Goal: Task Accomplishment & Management: Manage account settings

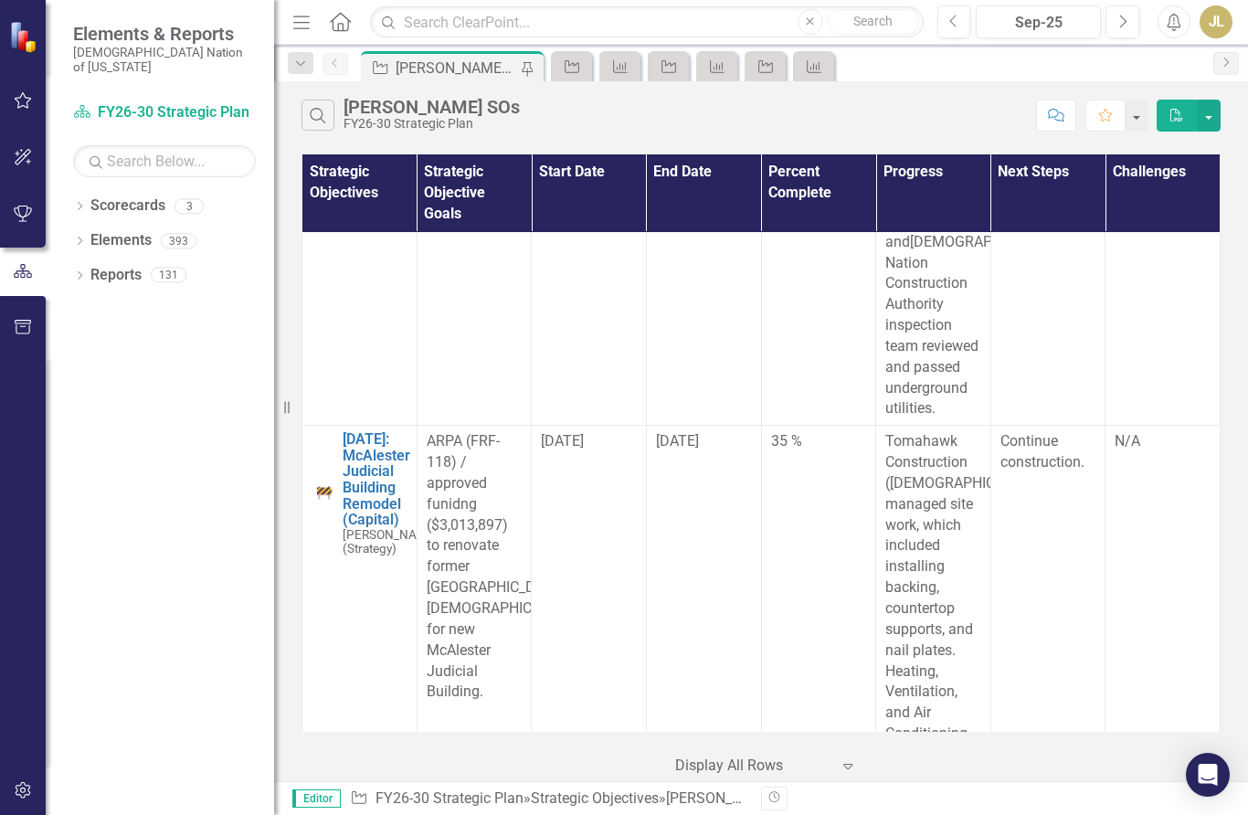
scroll to position [4343, 0]
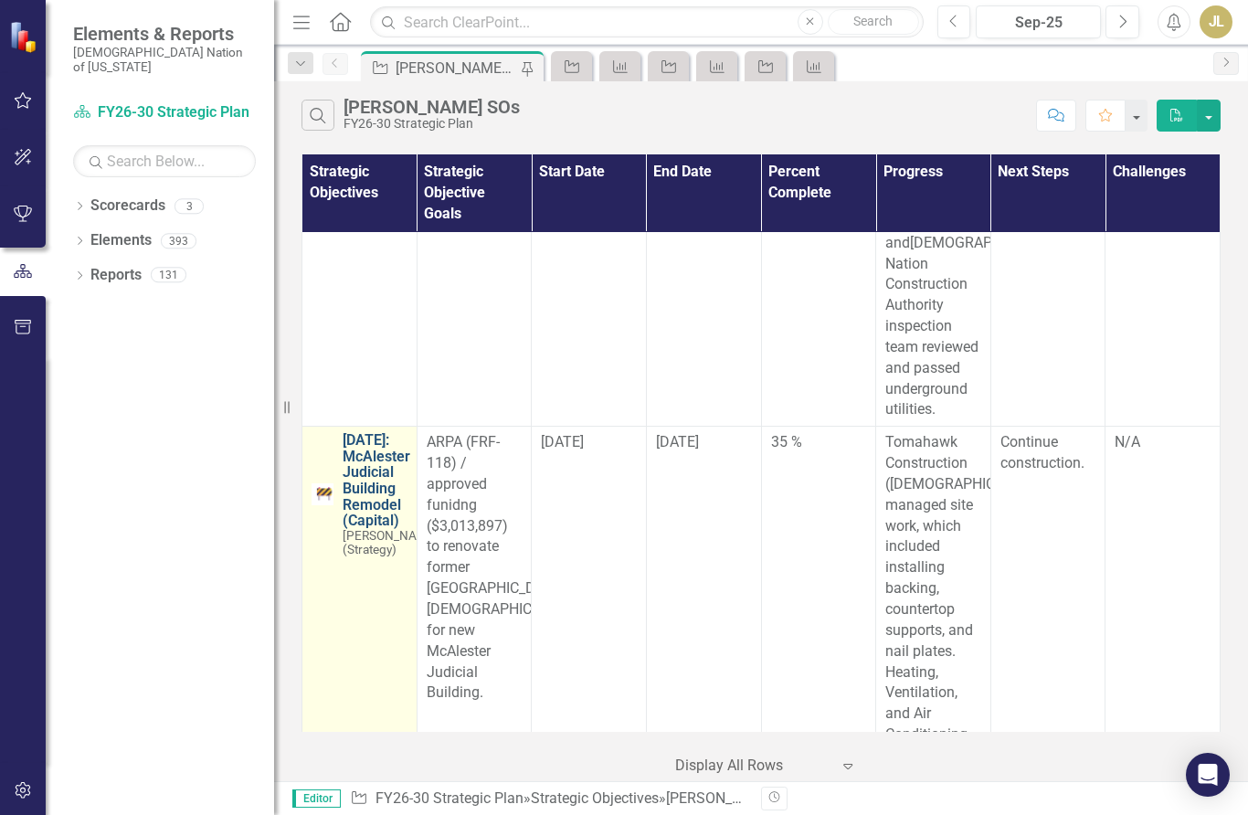
click at [370, 432] on link "[DATE]: McAlester Judicial Building Remodel (Capital)" at bounding box center [391, 480] width 96 height 97
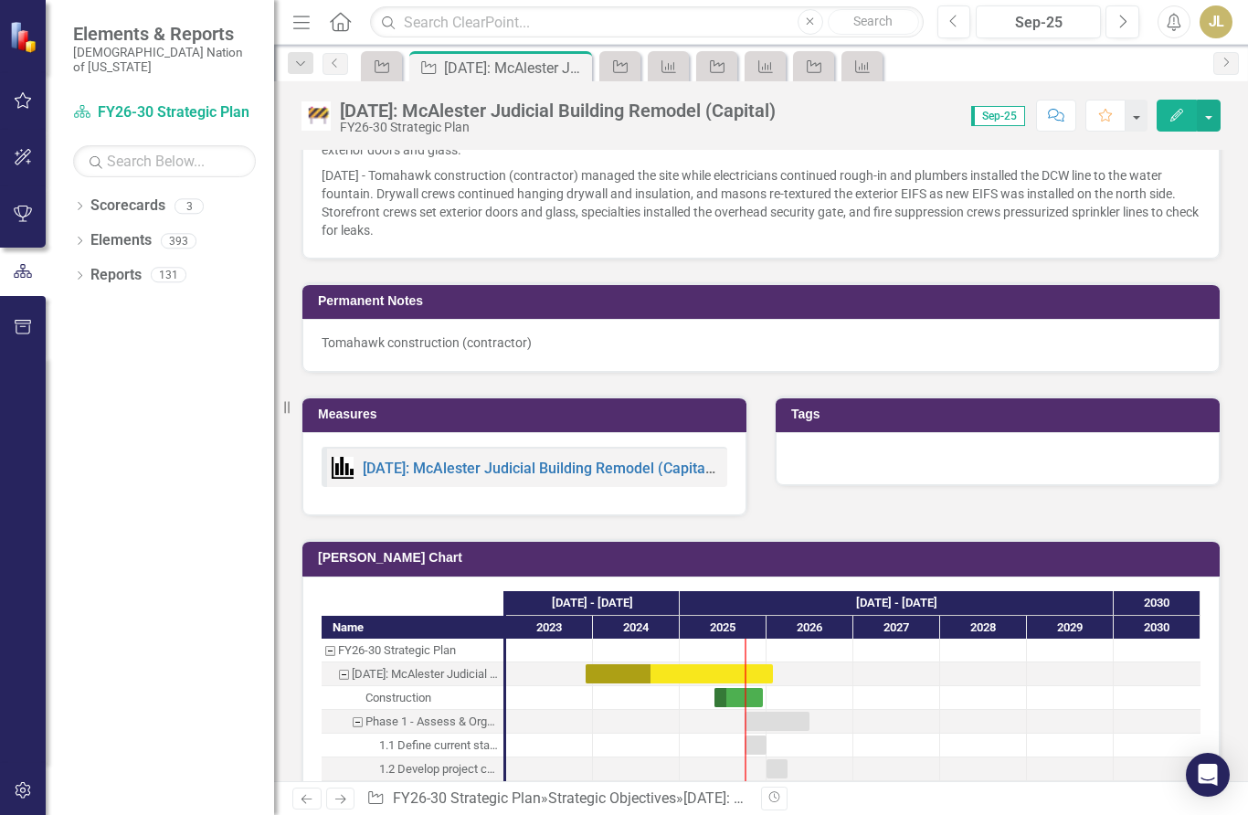
scroll to position [1233, 0]
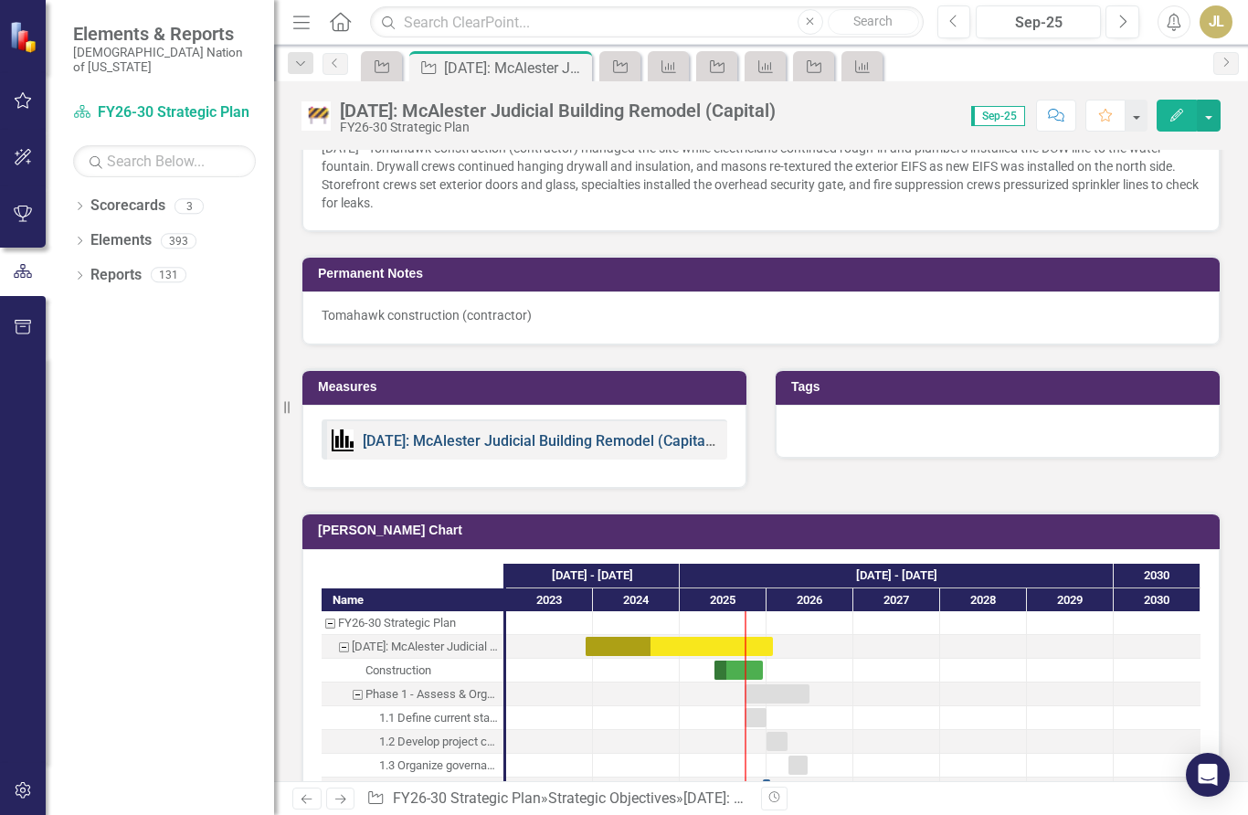
click at [644, 432] on link "[DATE]: McAlester Judicial Building Remodel (Capital) KPIs" at bounding box center [555, 440] width 385 height 17
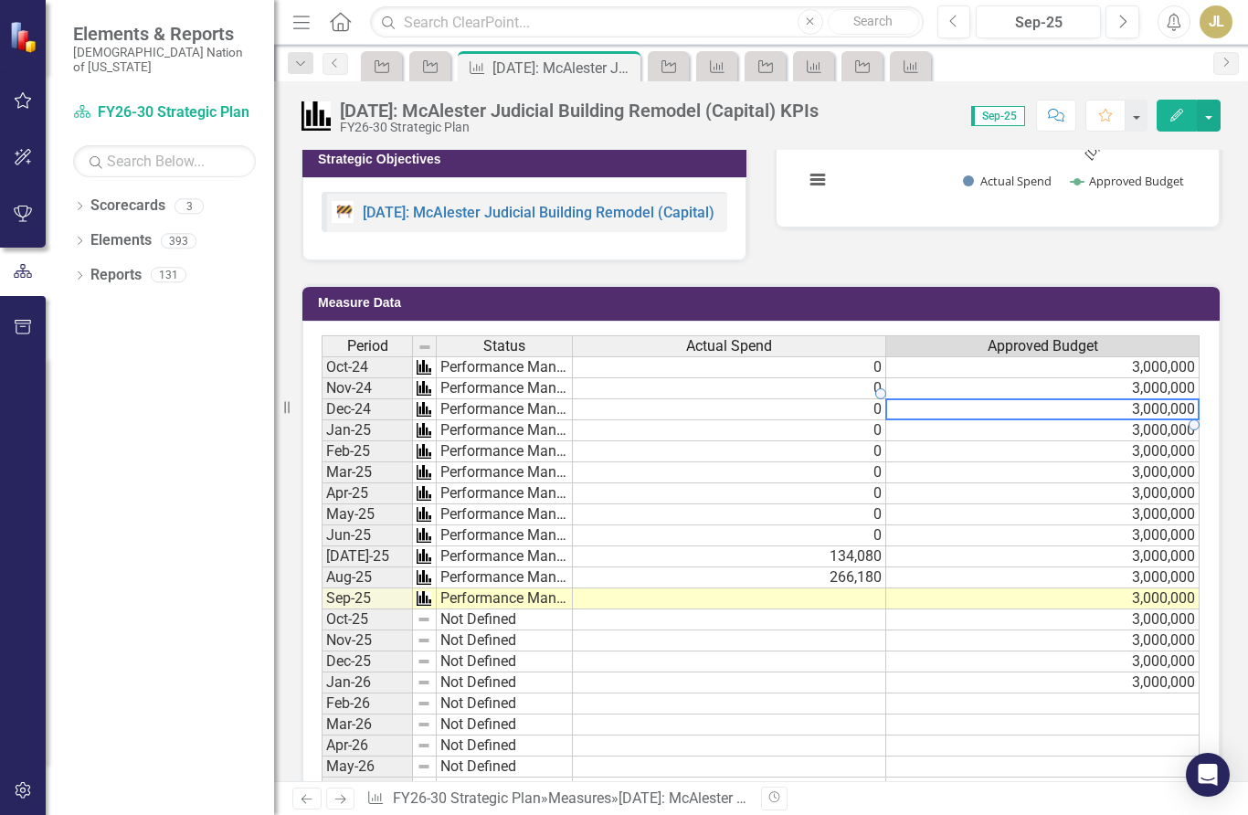
scroll to position [516, 0]
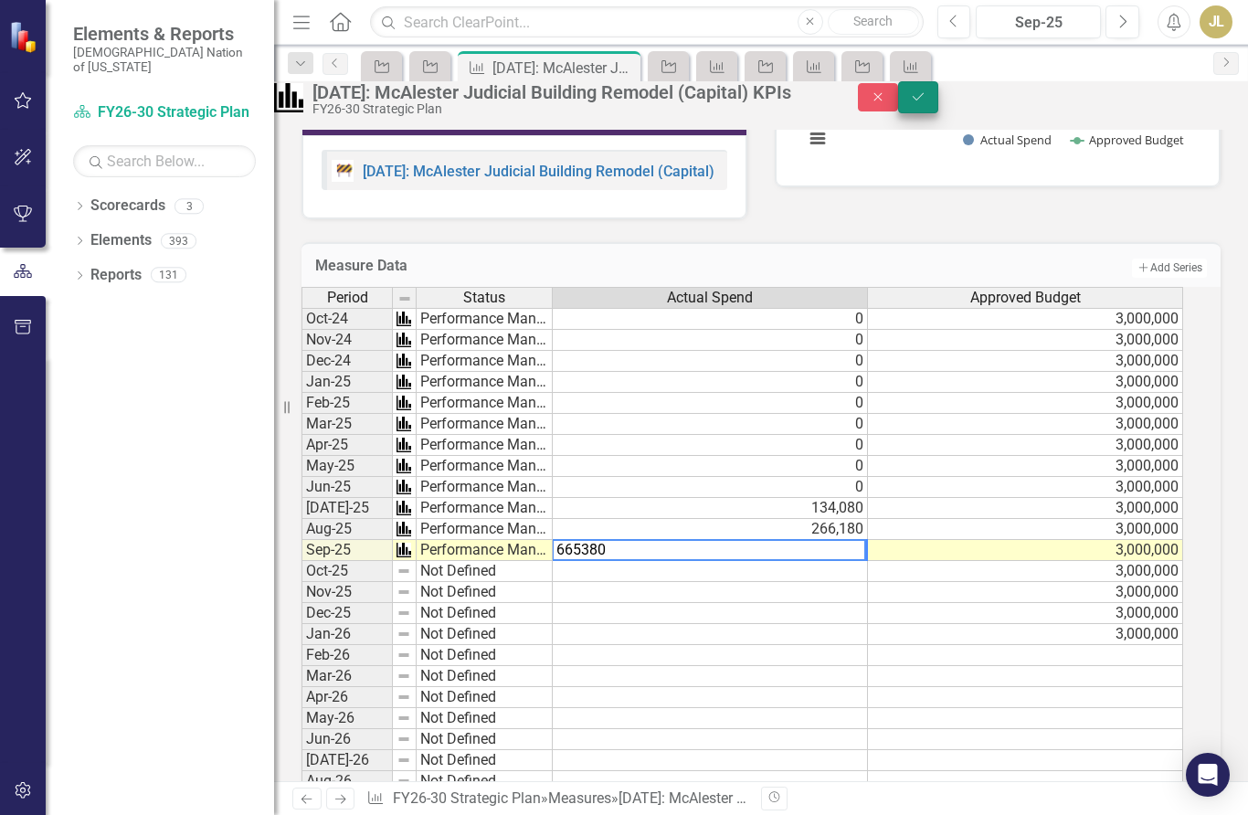
type textarea "665380"
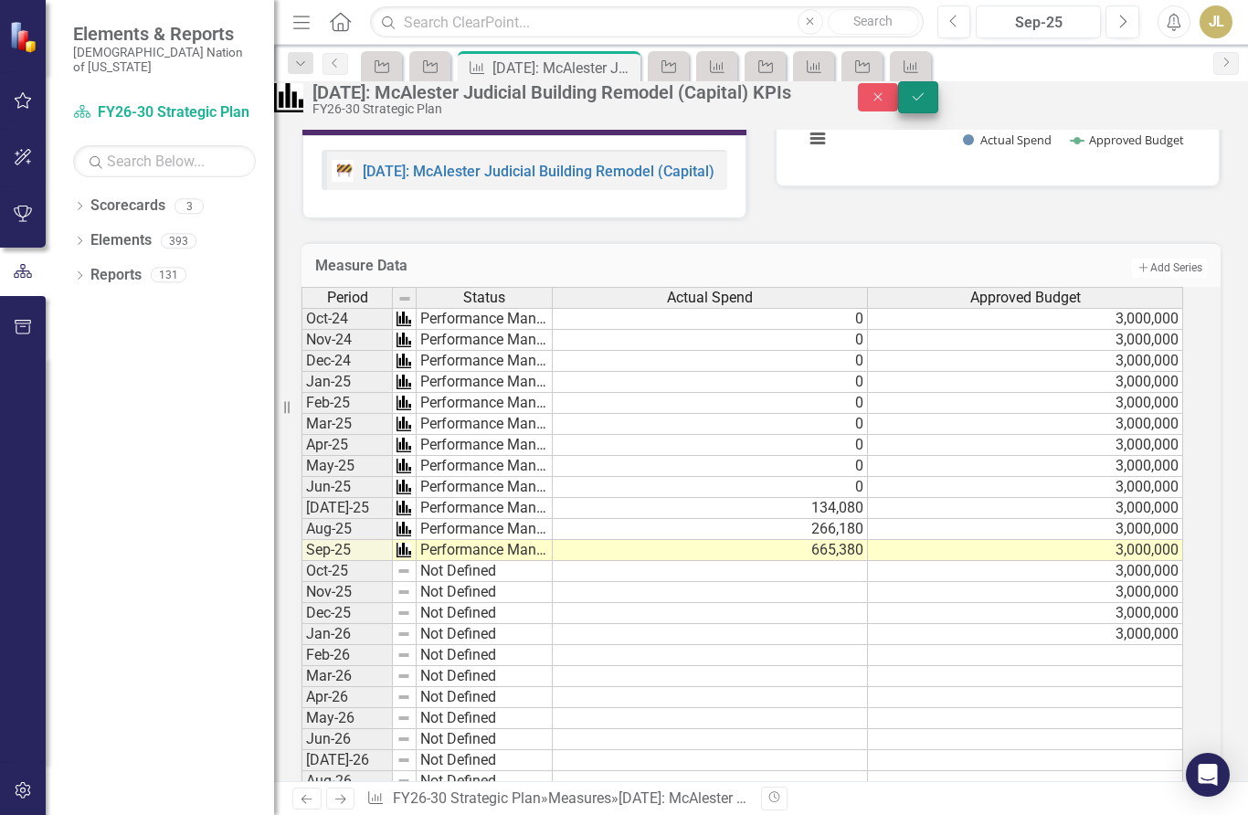
click at [938, 113] on button "Save" at bounding box center [918, 97] width 40 height 32
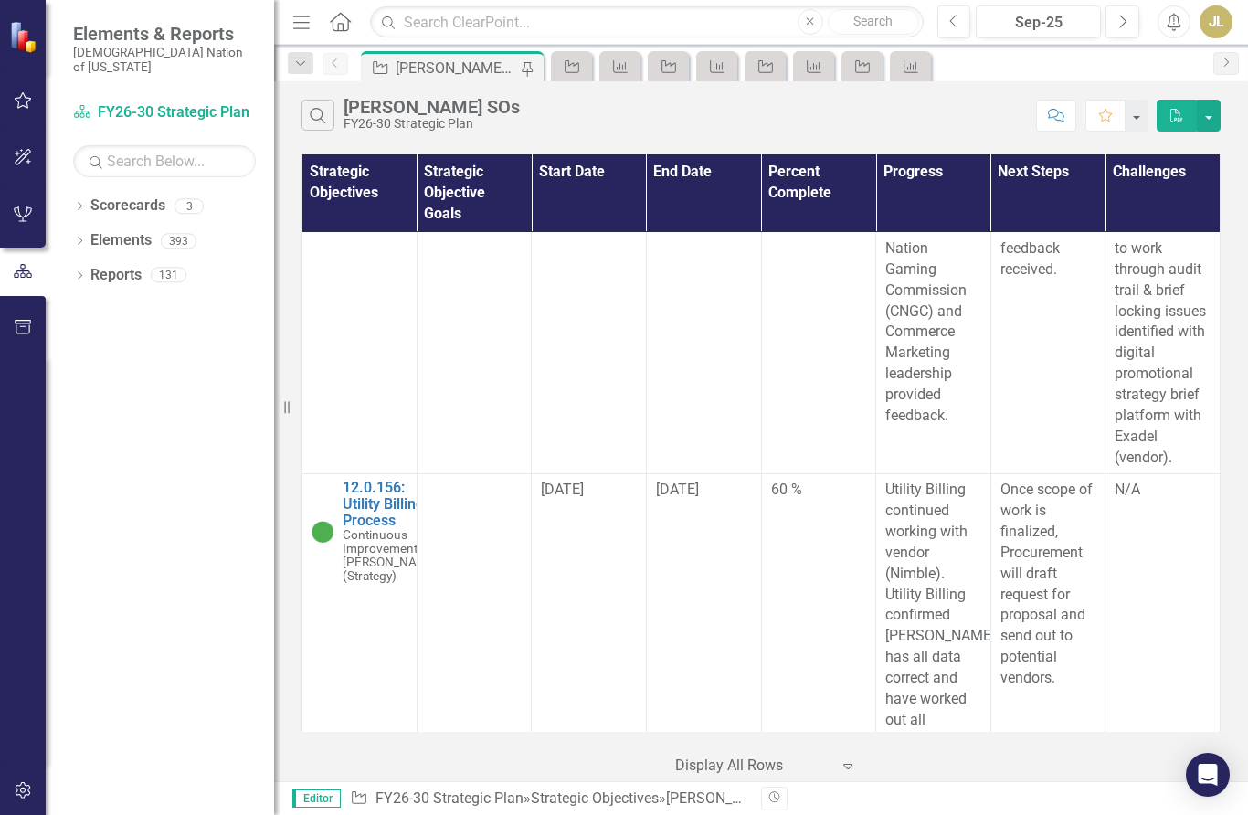
scroll to position [36640, 0]
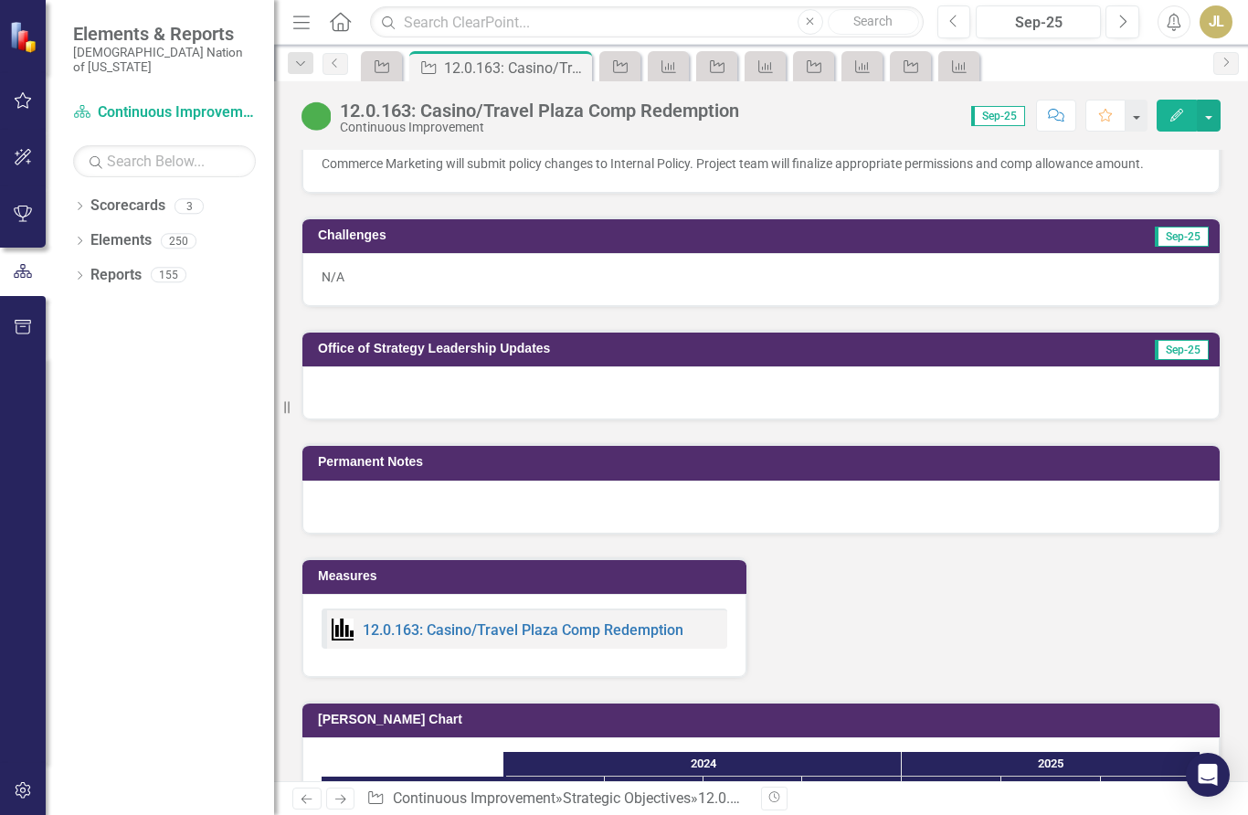
scroll to position [1385, 0]
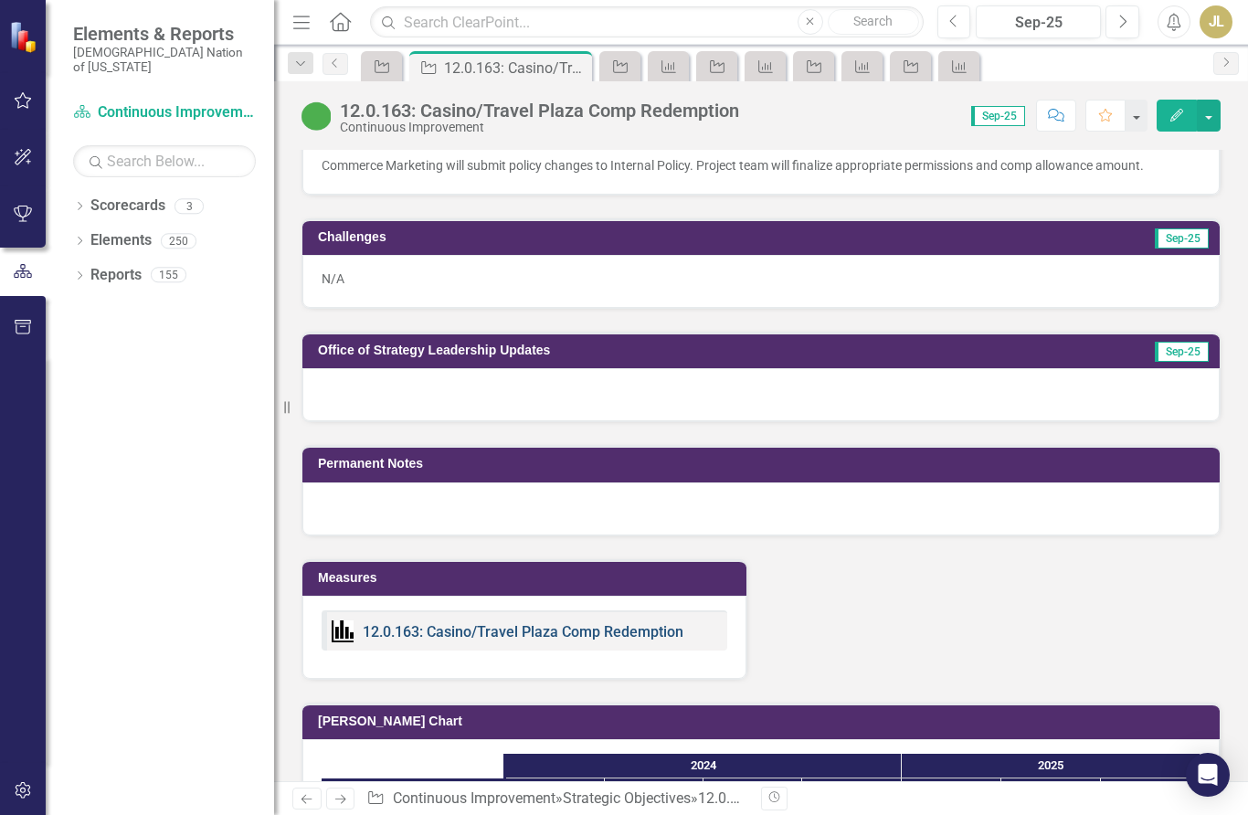
click at [457, 623] on link "12.0.163: Casino/Travel Plaza Comp Redemption" at bounding box center [523, 631] width 321 height 17
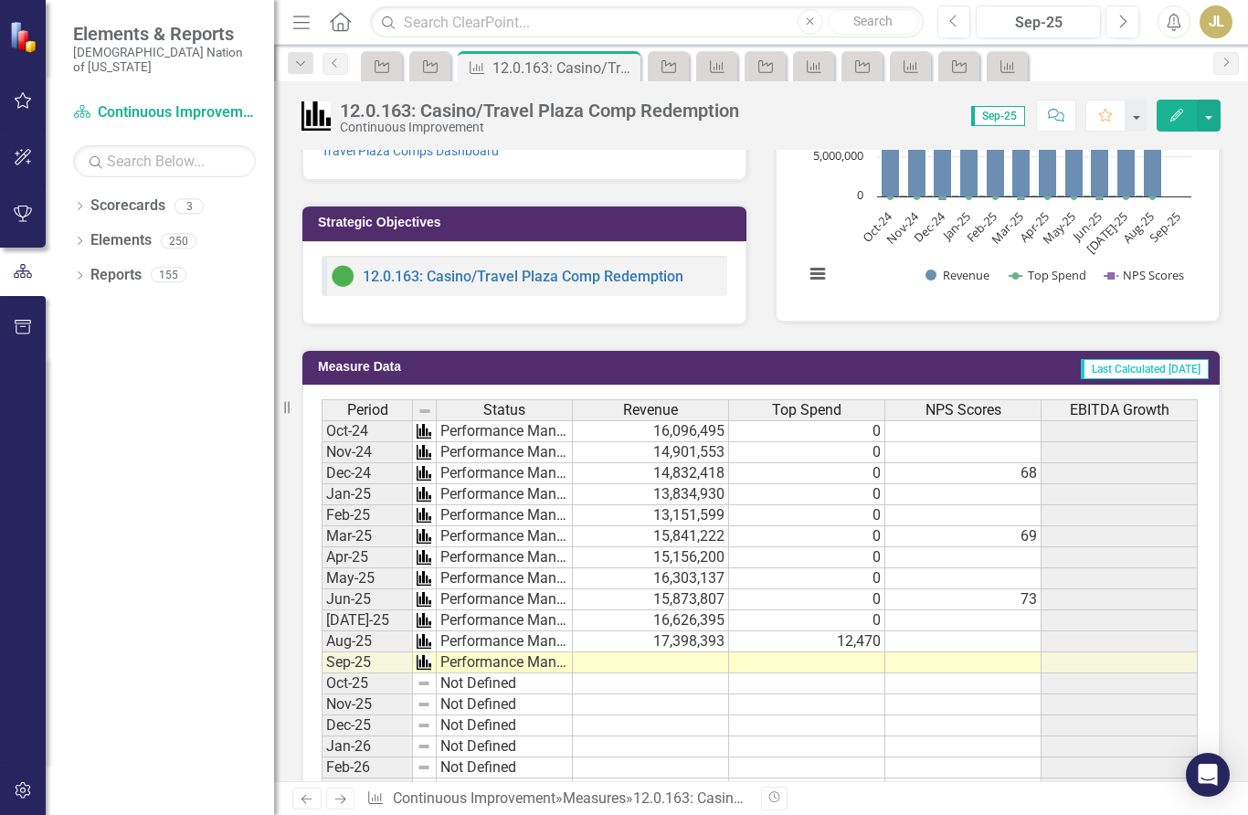
scroll to position [778, 0]
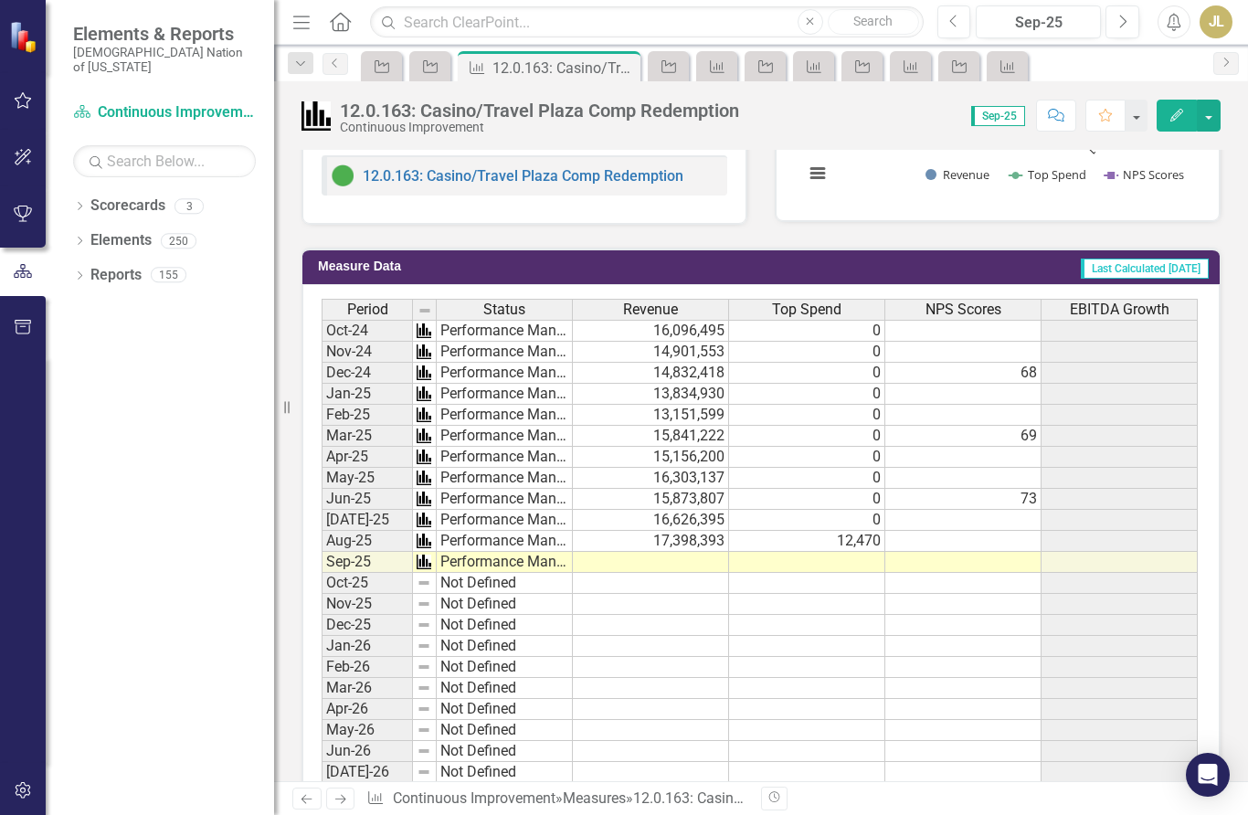
click at [817, 568] on td at bounding box center [807, 562] width 156 height 21
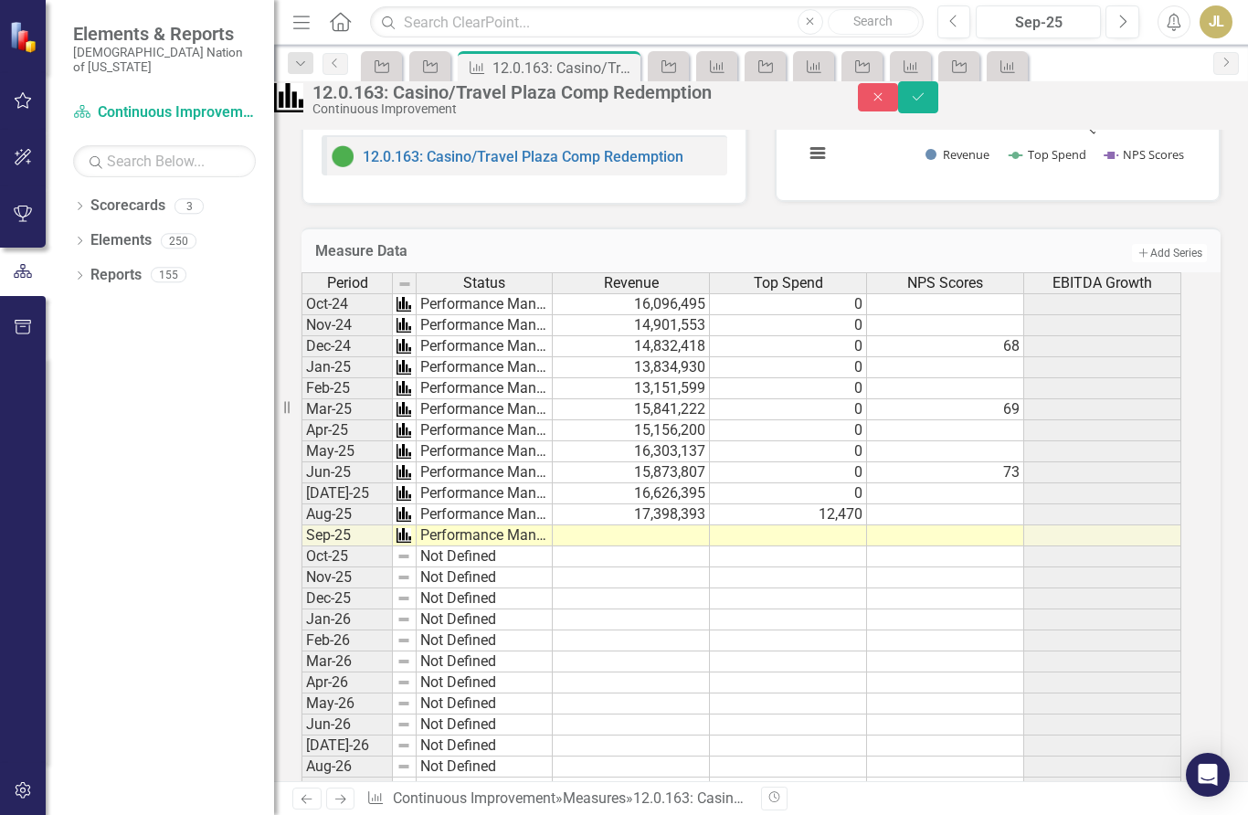
click at [817, 546] on td at bounding box center [788, 535] width 157 height 21
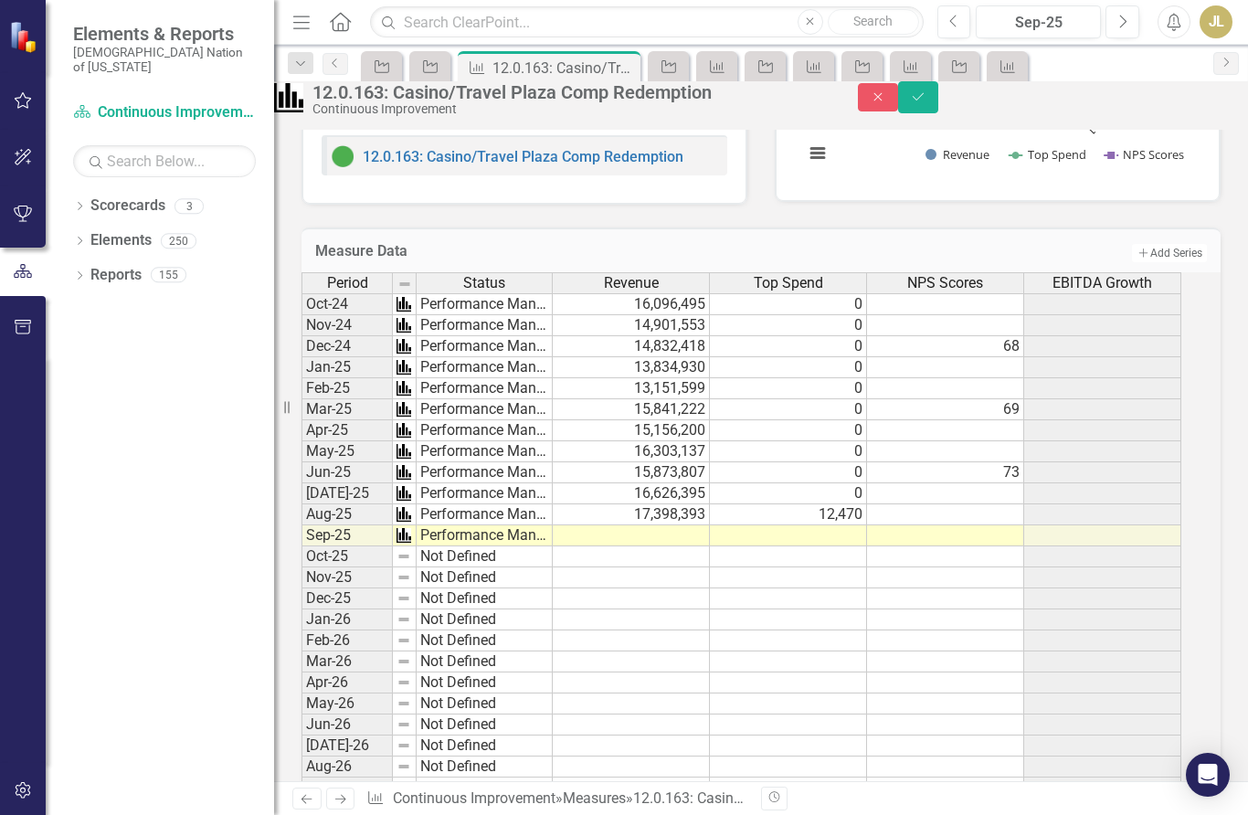
click at [902, 546] on td at bounding box center [945, 535] width 157 height 21
click at [819, 546] on td at bounding box center [788, 535] width 157 height 21
type textarea "14090"
click at [938, 105] on button "Save" at bounding box center [918, 97] width 40 height 32
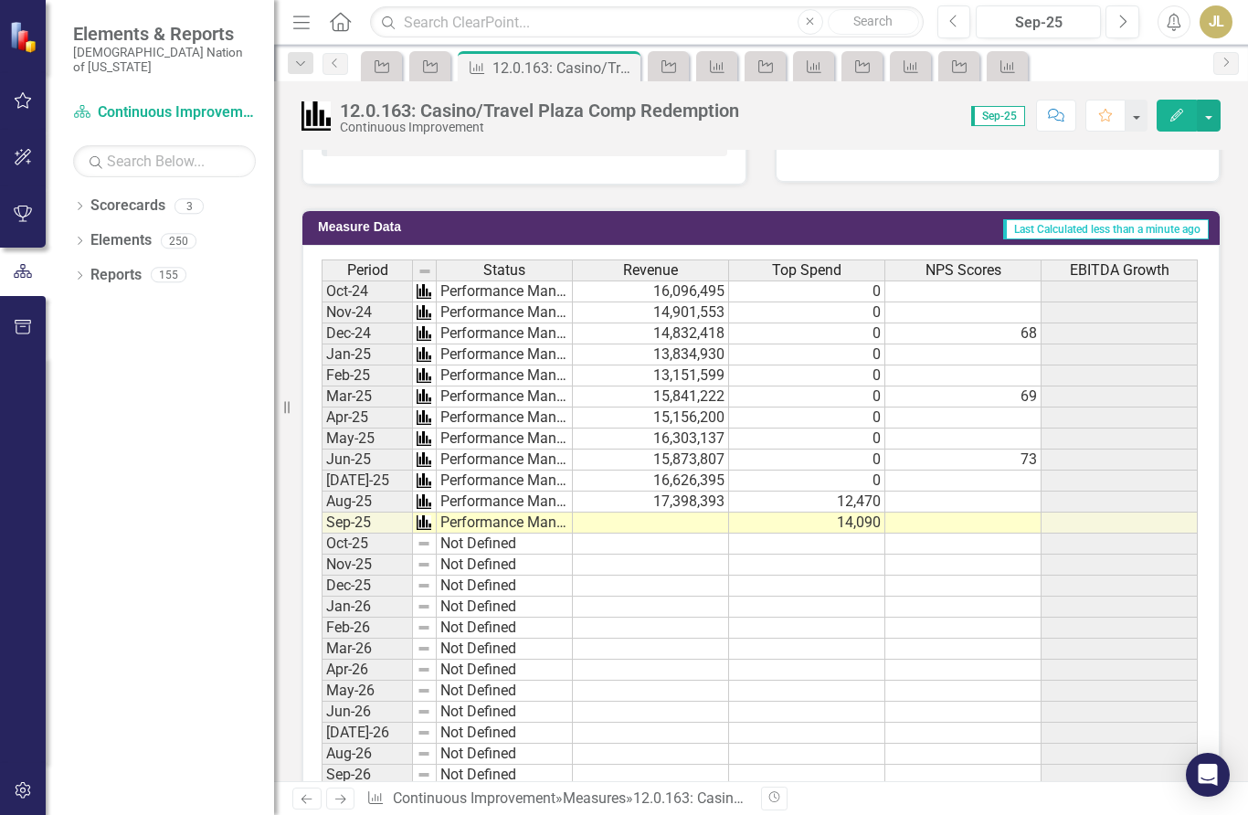
scroll to position [838, 0]
